Goal: Task Accomplishment & Management: Manage account settings

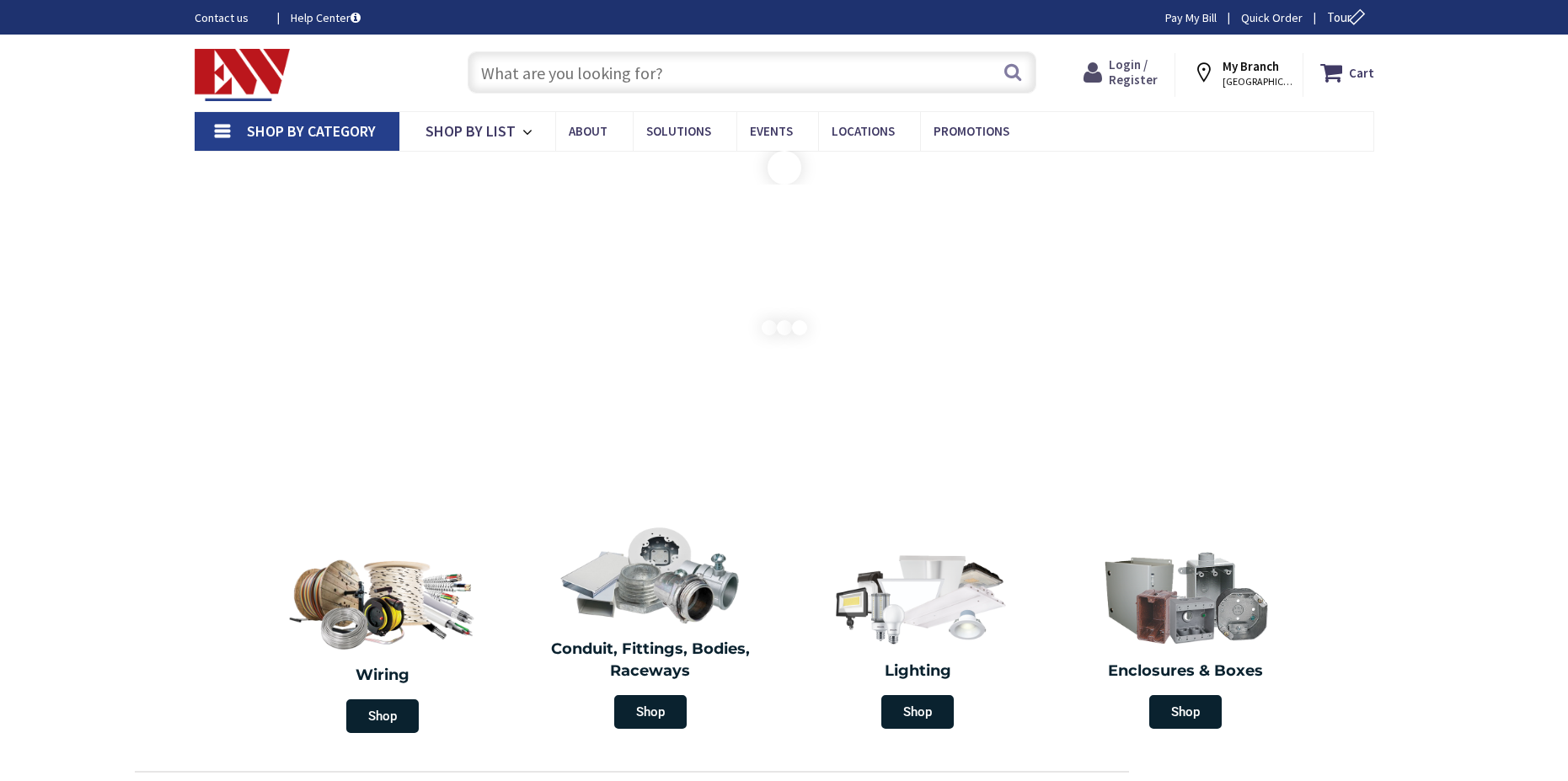
click at [1133, 70] on span "Login / Register" at bounding box center [1133, 72] width 49 height 31
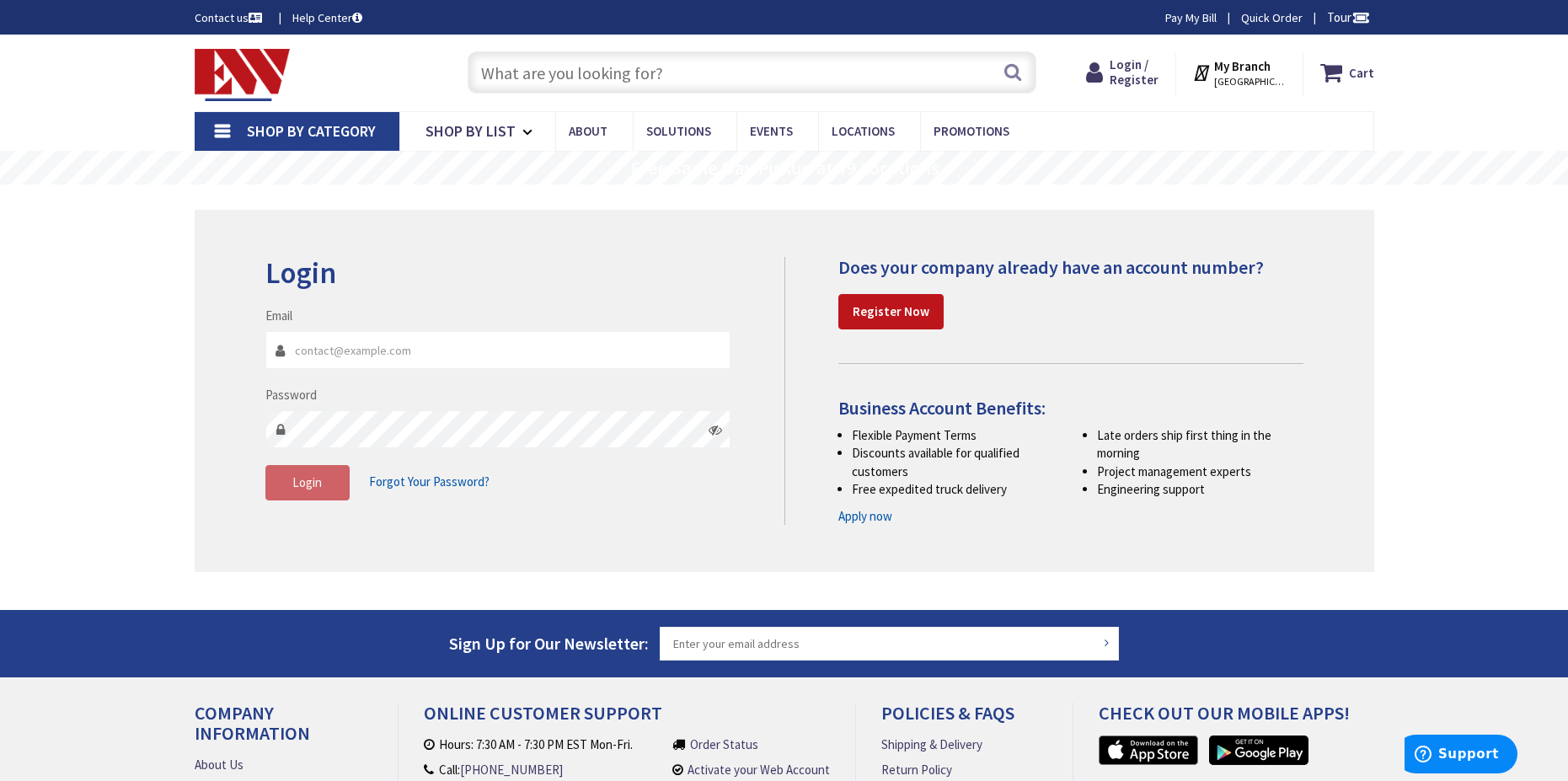
type input "bonnie@network355.net"
click at [307, 486] on span "Login" at bounding box center [307, 482] width 30 height 16
